Goal: Book appointment/travel/reservation

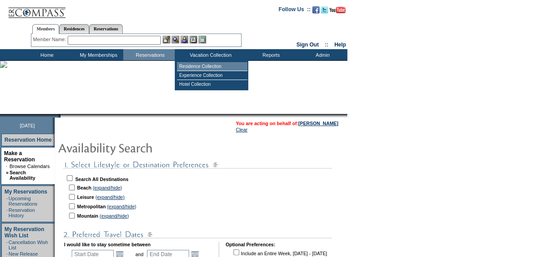
click at [195, 64] on td "Residence Collection" at bounding box center [212, 66] width 70 height 9
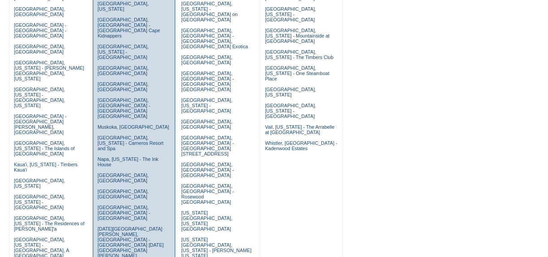
scroll to position [244, 0]
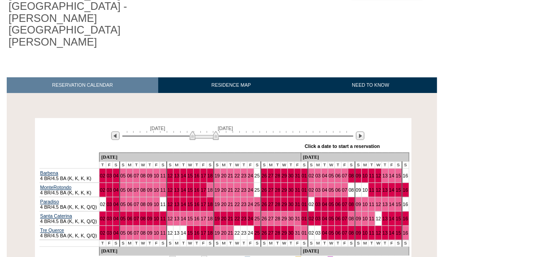
scroll to position [122, 0]
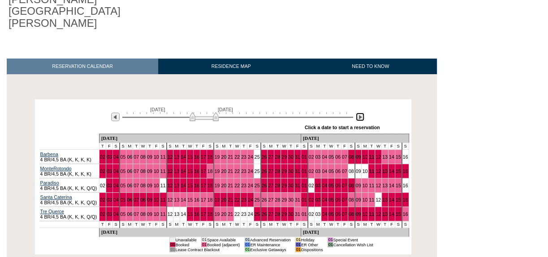
click at [362, 113] on img at bounding box center [359, 117] width 9 height 9
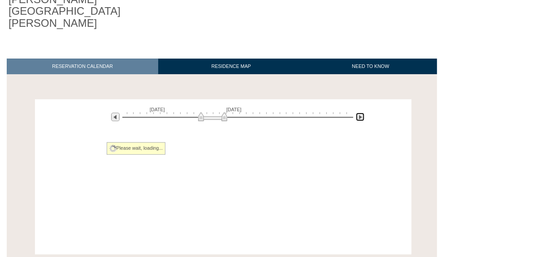
click at [362, 113] on img at bounding box center [359, 117] width 9 height 9
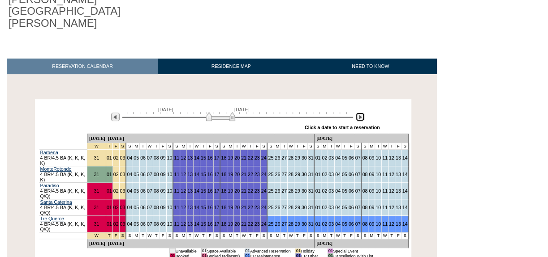
click at [362, 113] on img at bounding box center [359, 117] width 9 height 9
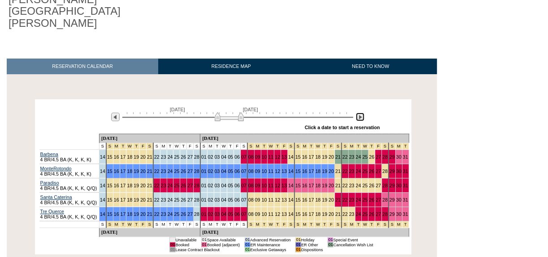
click at [362, 113] on img at bounding box center [359, 117] width 9 height 9
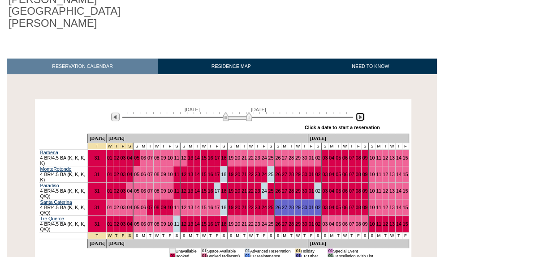
click at [362, 113] on img at bounding box center [359, 117] width 9 height 9
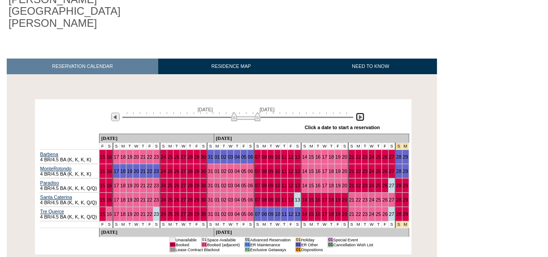
click at [362, 113] on img at bounding box center [359, 117] width 9 height 9
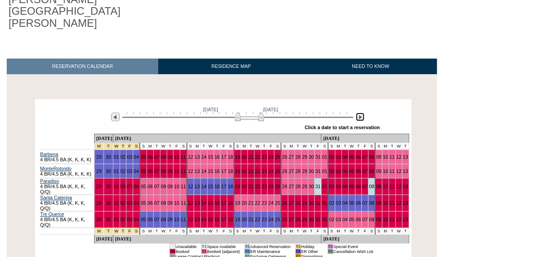
drag, startPoint x: 260, startPoint y: 68, endPoint x: 255, endPoint y: 68, distance: 4.9
click at [255, 112] on img at bounding box center [249, 116] width 29 height 9
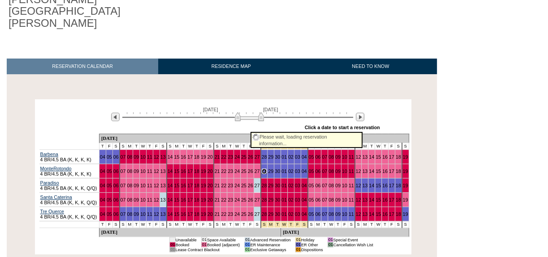
click at [261, 169] on link "28" at bounding box center [263, 171] width 5 height 5
